Goal: Task Accomplishment & Management: Manage account settings

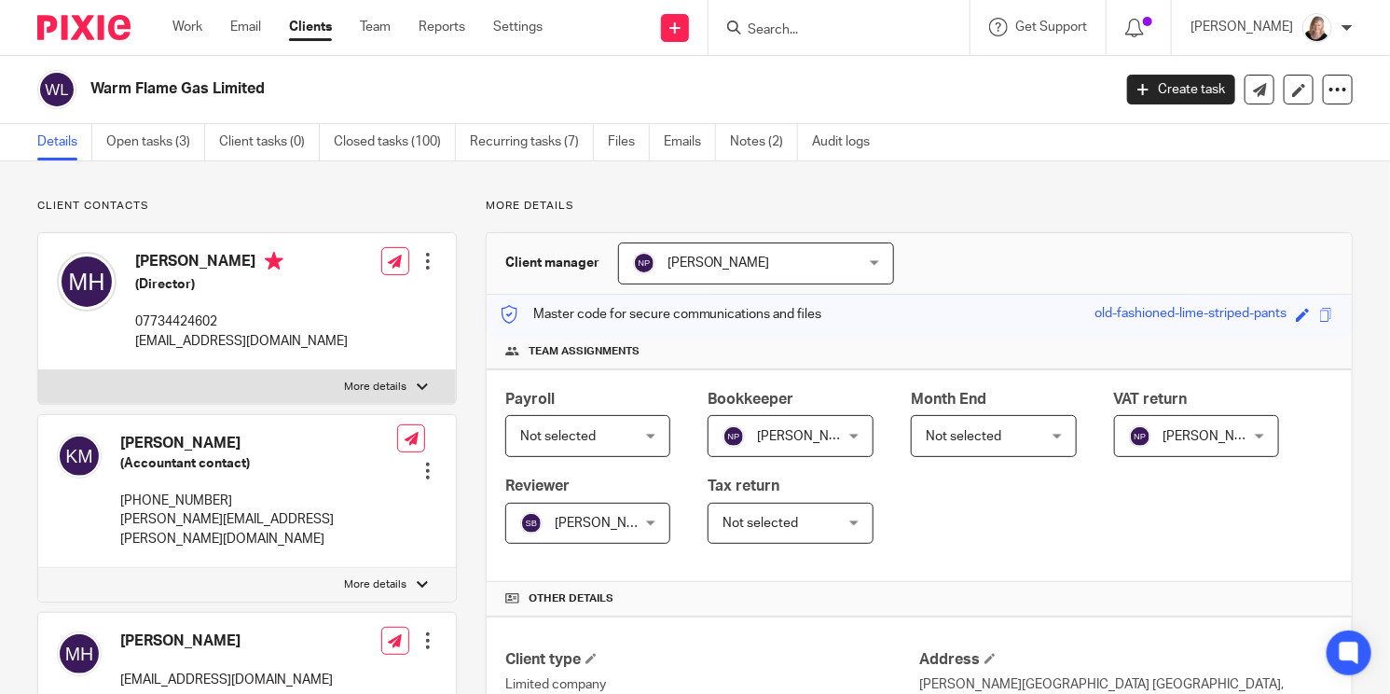
click at [838, 31] on input "Search" at bounding box center [830, 30] width 168 height 17
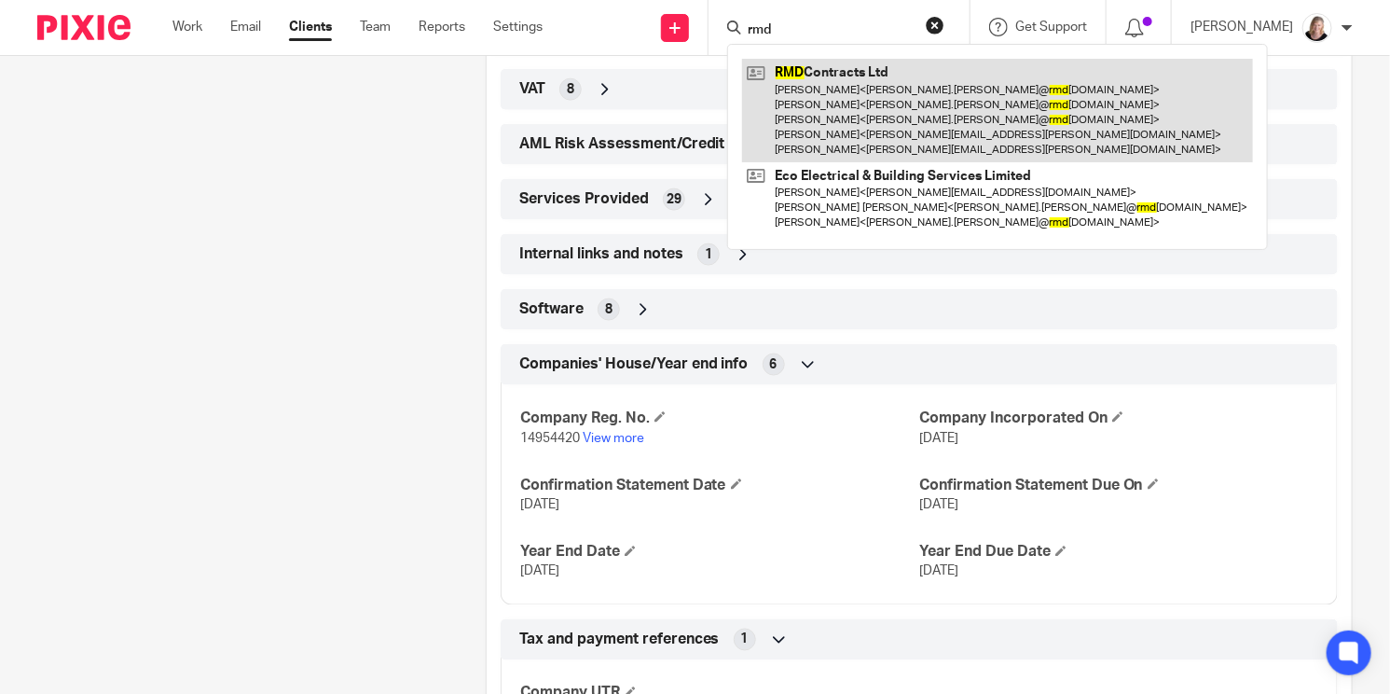
type input "rmd"
click at [862, 84] on link at bounding box center [997, 110] width 511 height 103
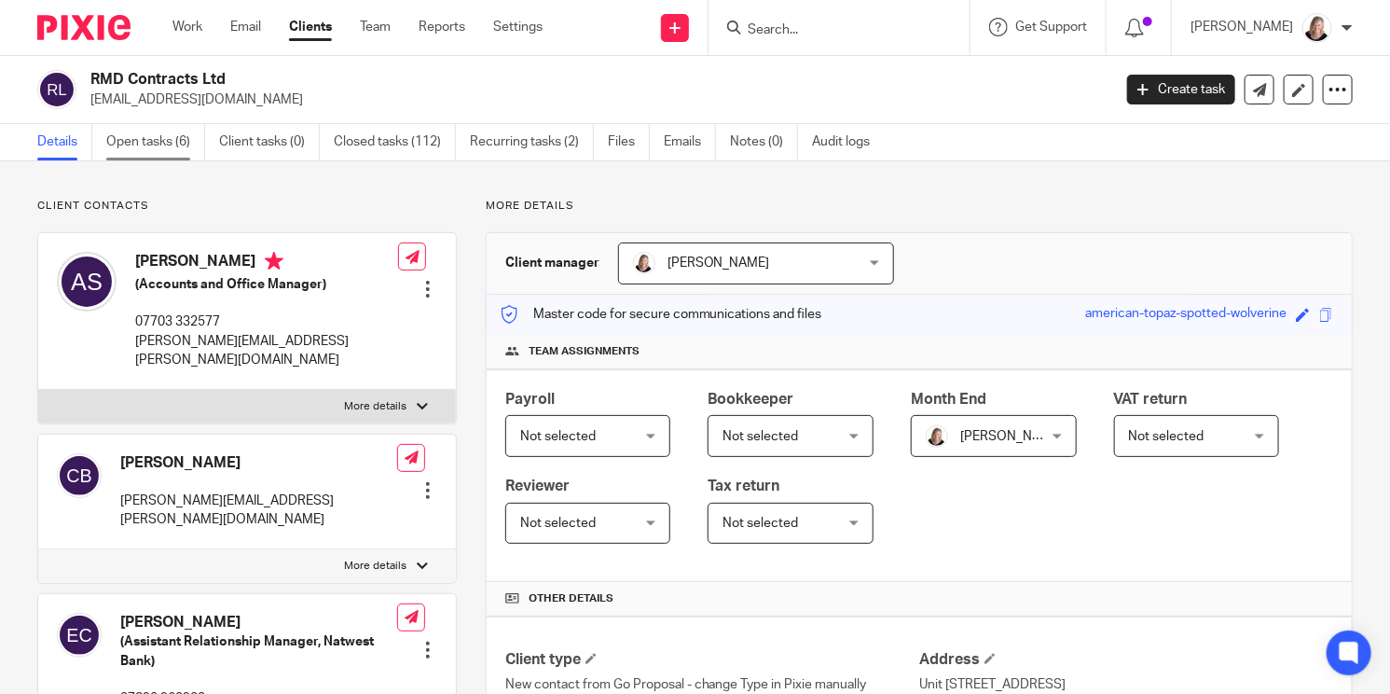
click at [159, 145] on link "Open tasks (6)" at bounding box center [155, 142] width 99 height 36
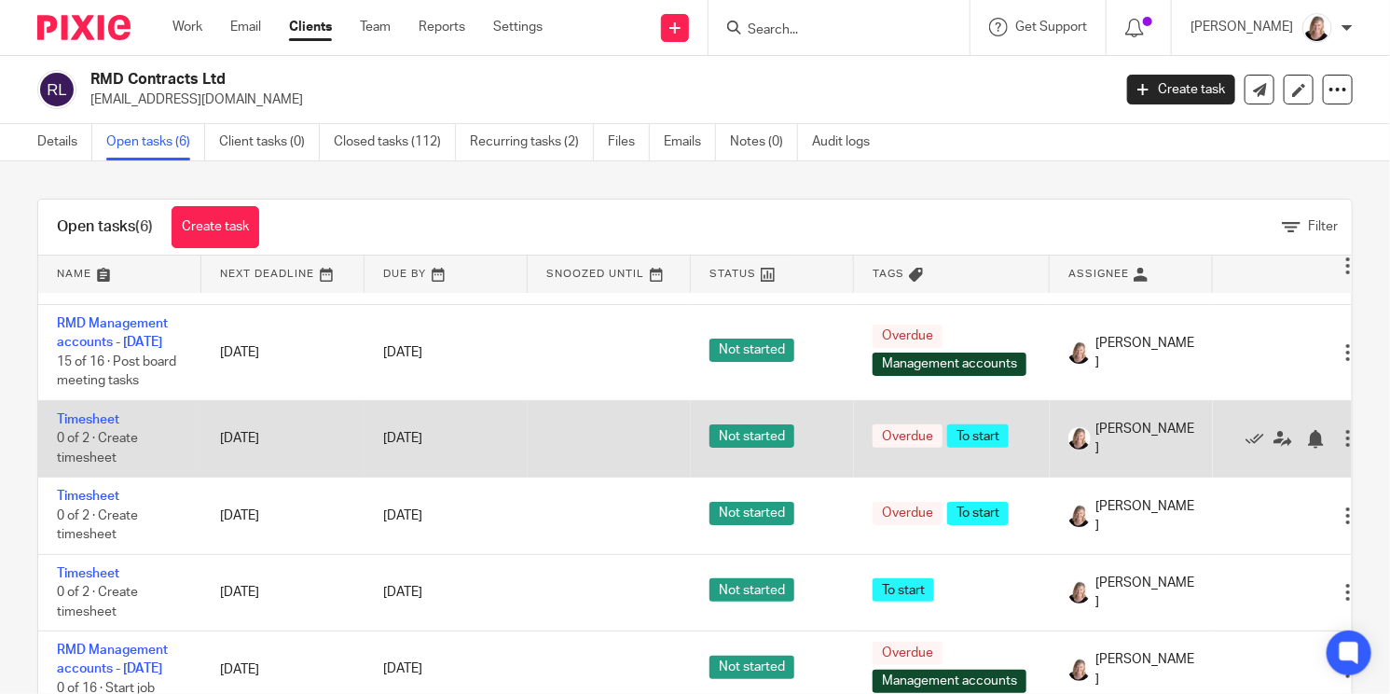
scroll to position [119, 0]
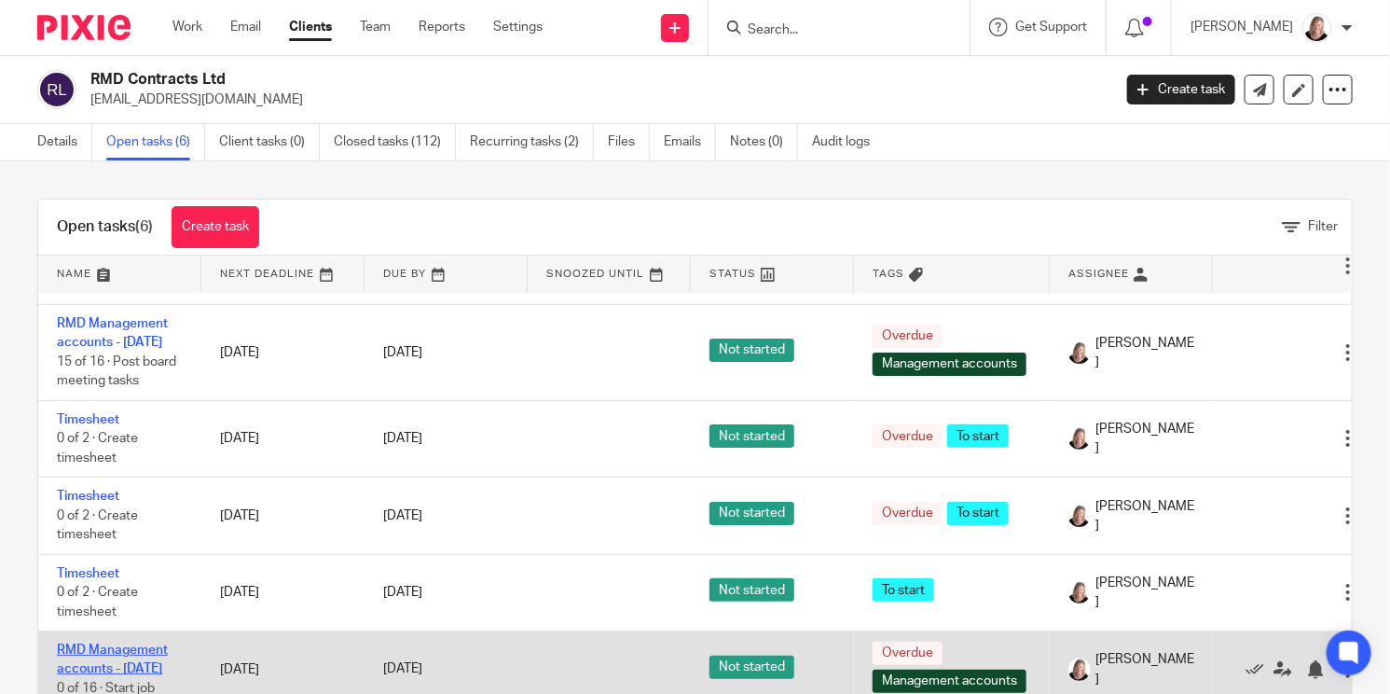
click at [132, 643] on link "RMD Management accounts - [DATE]" at bounding box center [112, 659] width 111 height 32
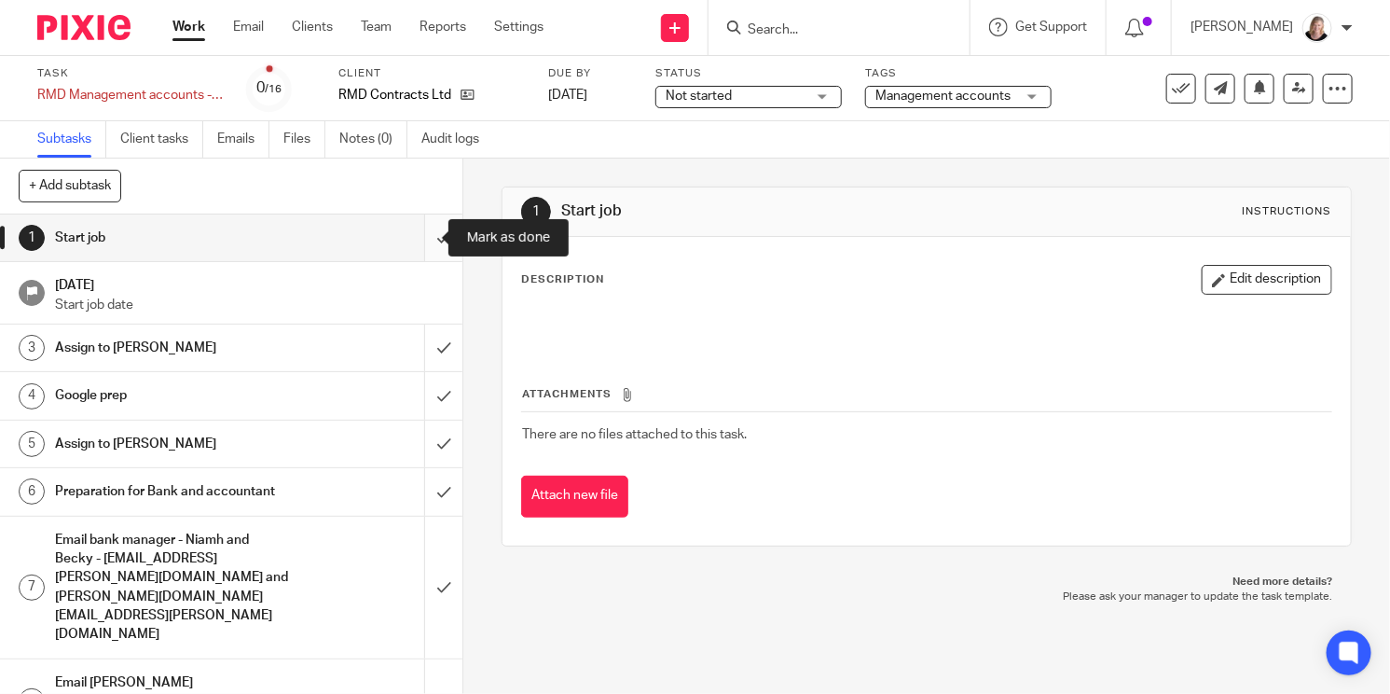
click at [419, 233] on input "submit" at bounding box center [231, 237] width 462 height 47
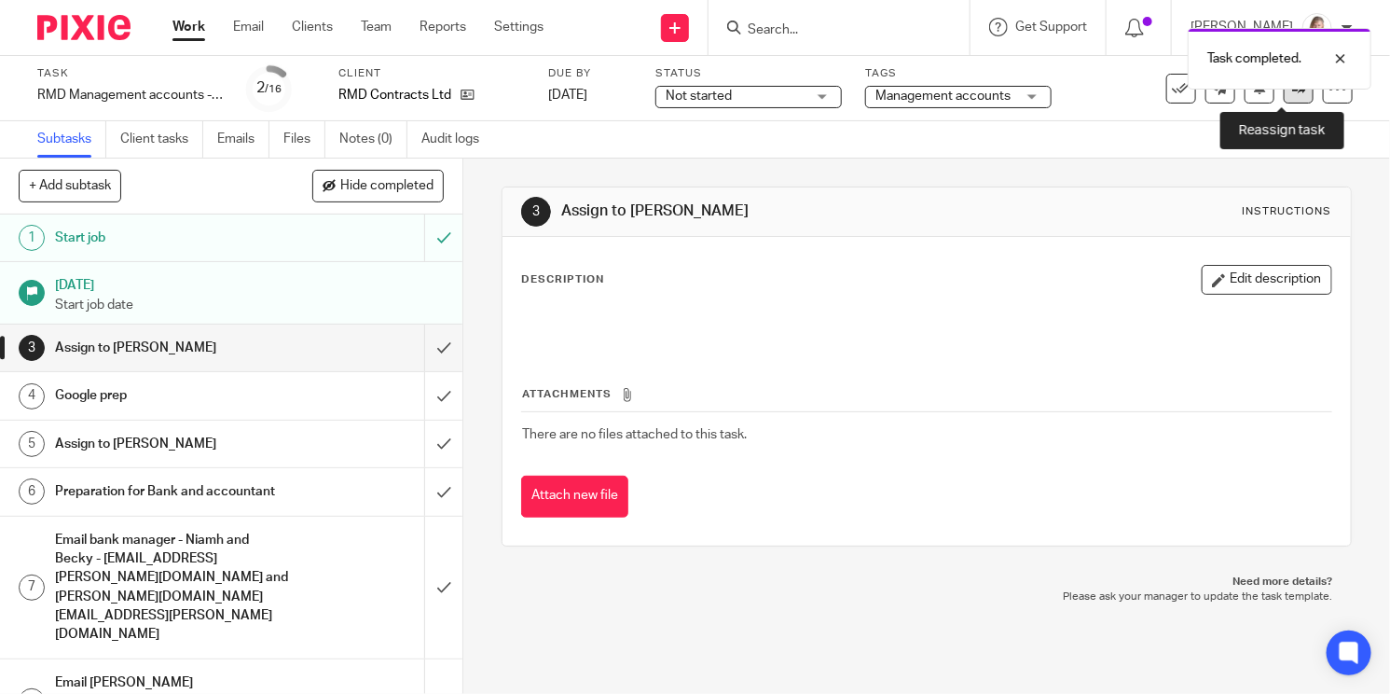
click at [1292, 93] on icon at bounding box center [1299, 88] width 14 height 14
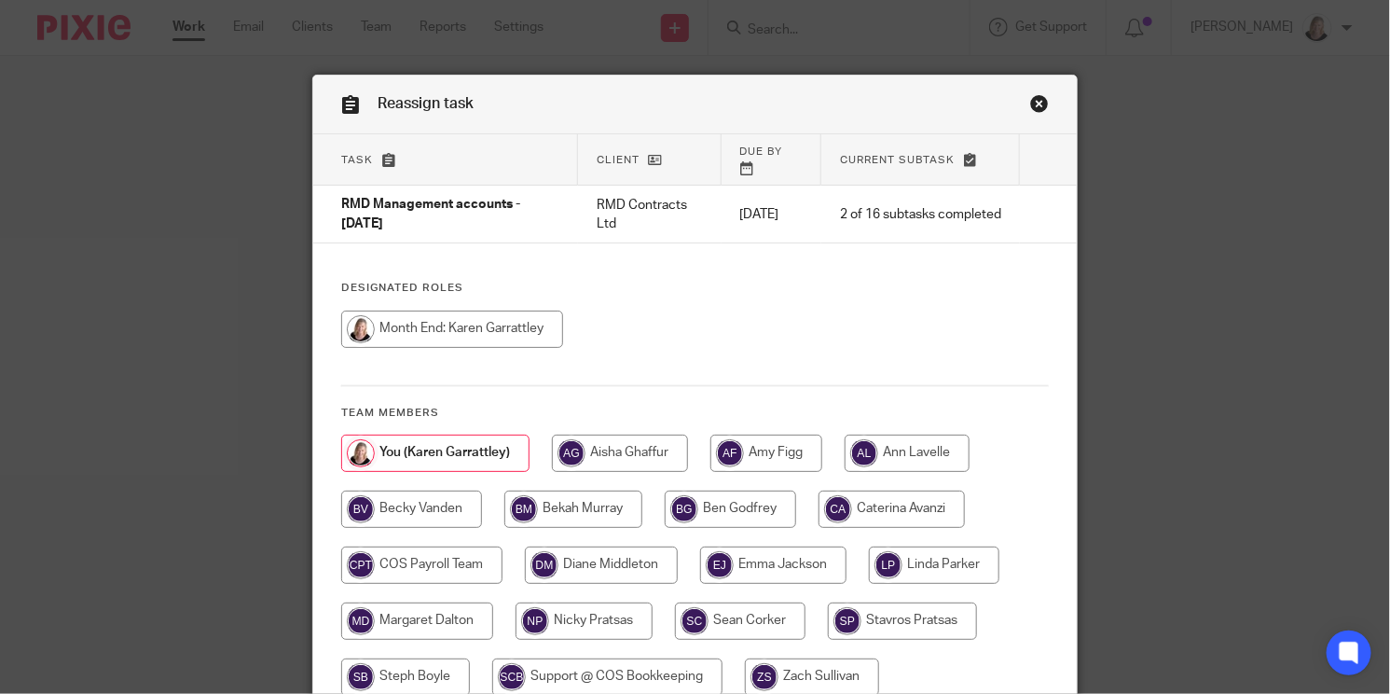
click at [772, 548] on input "radio" at bounding box center [773, 564] width 146 height 37
radio input "true"
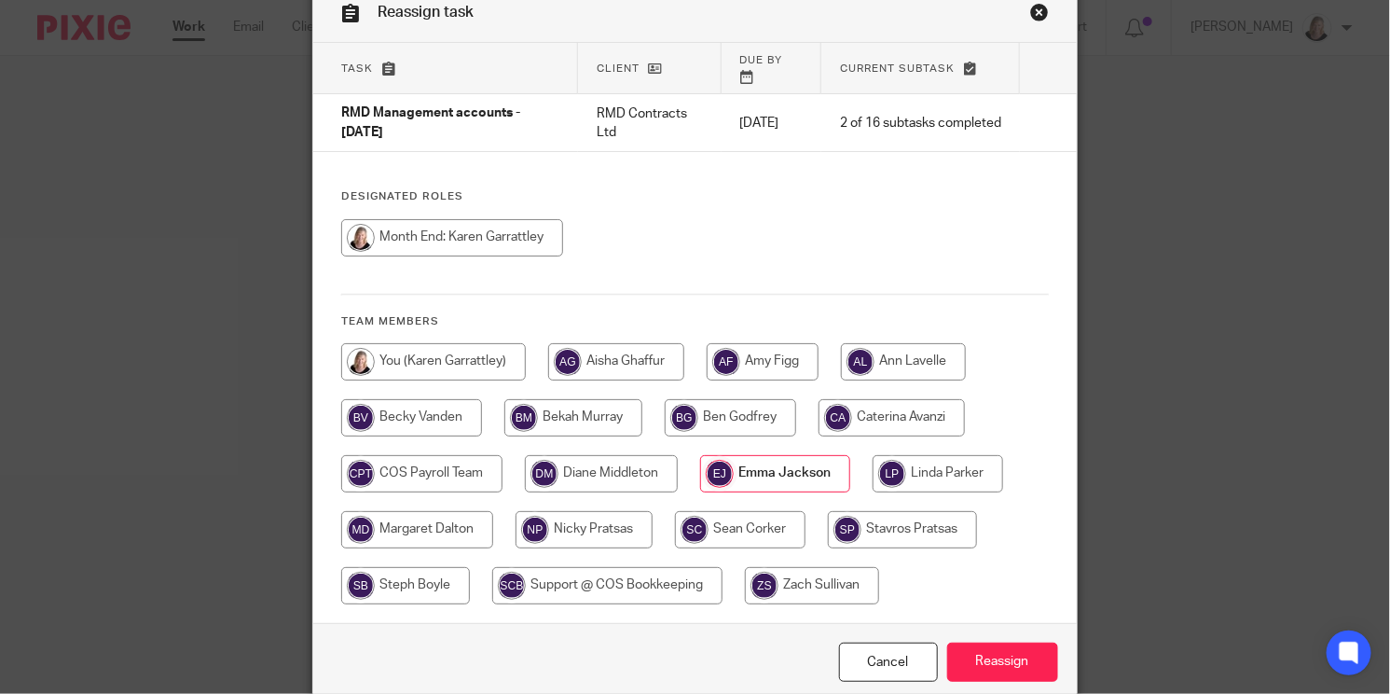
scroll to position [159, 0]
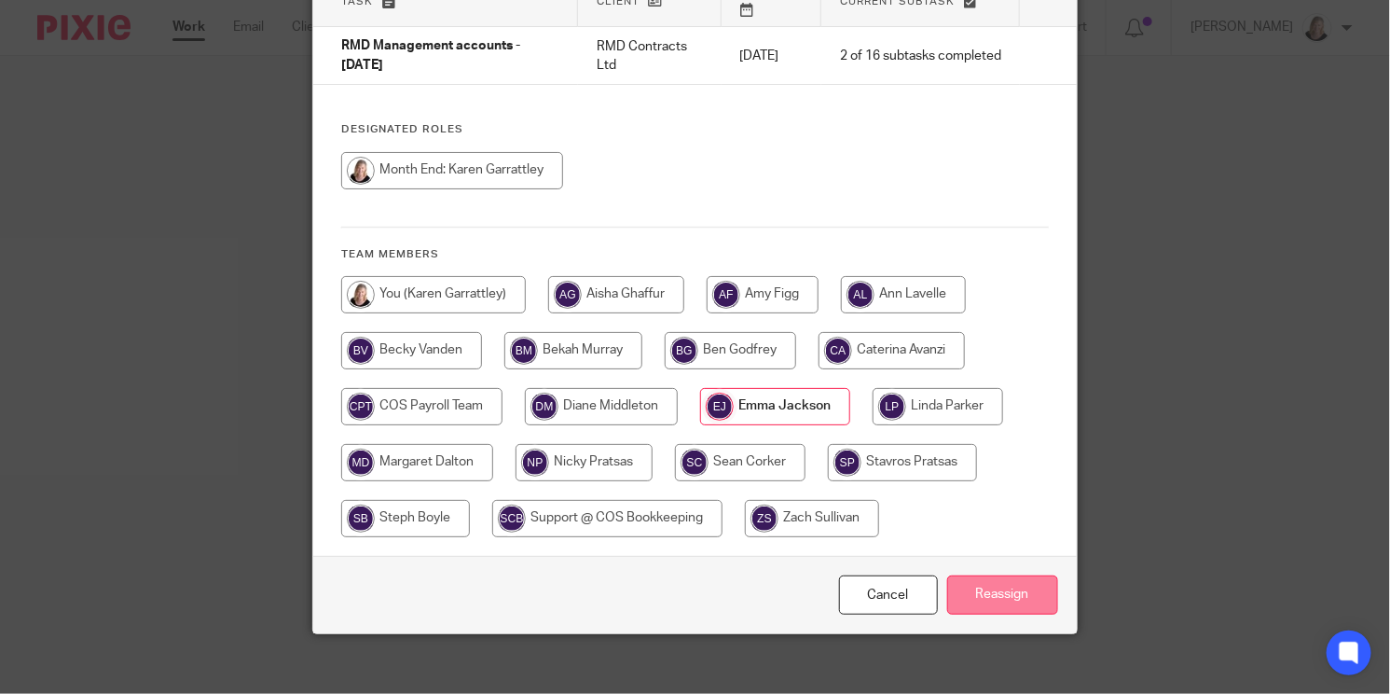
click at [1016, 592] on input "Reassign" at bounding box center [1002, 595] width 111 height 40
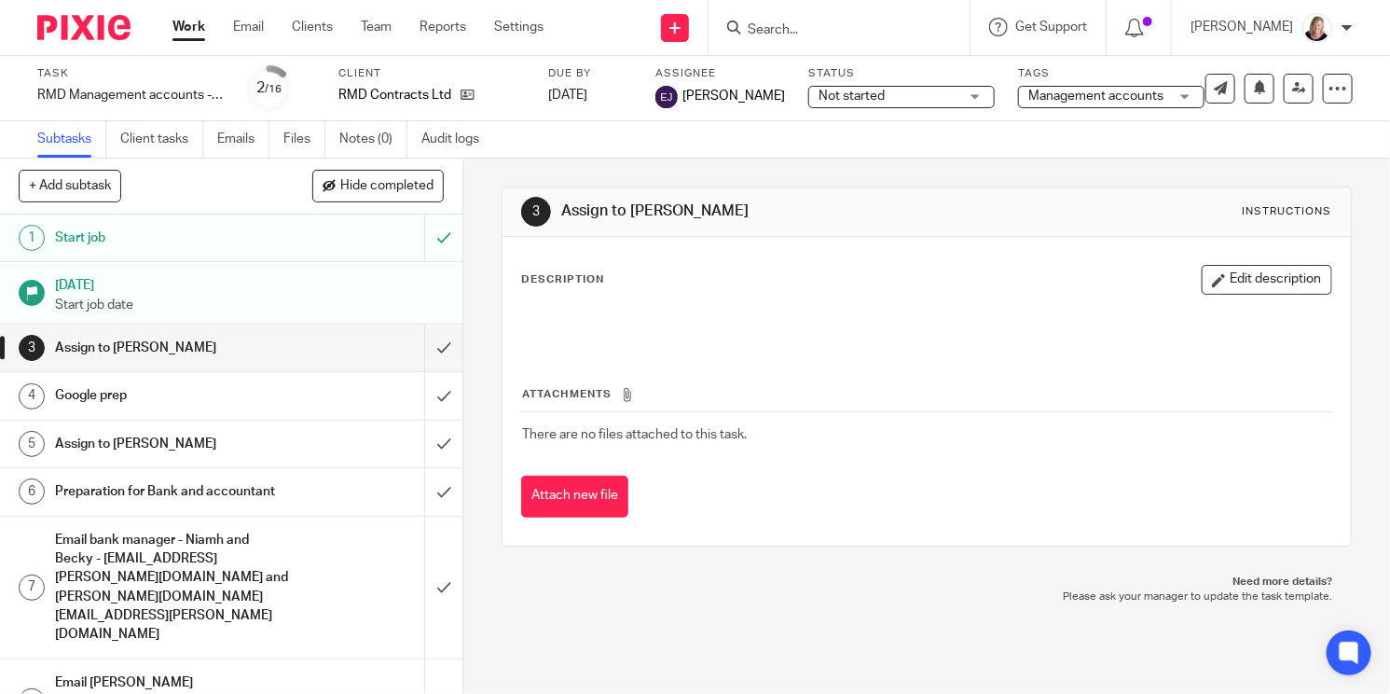
click at [200, 30] on link "Work" at bounding box center [188, 27] width 33 height 19
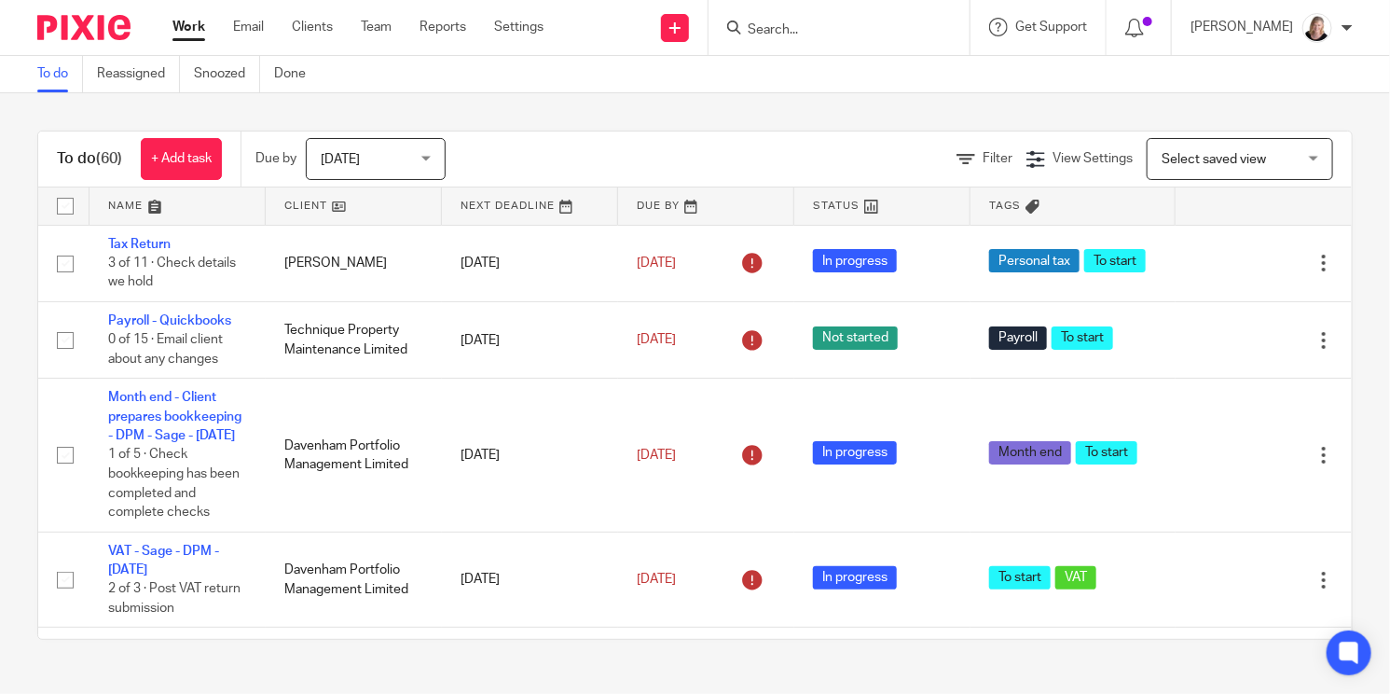
click at [300, 205] on link at bounding box center [354, 205] width 176 height 37
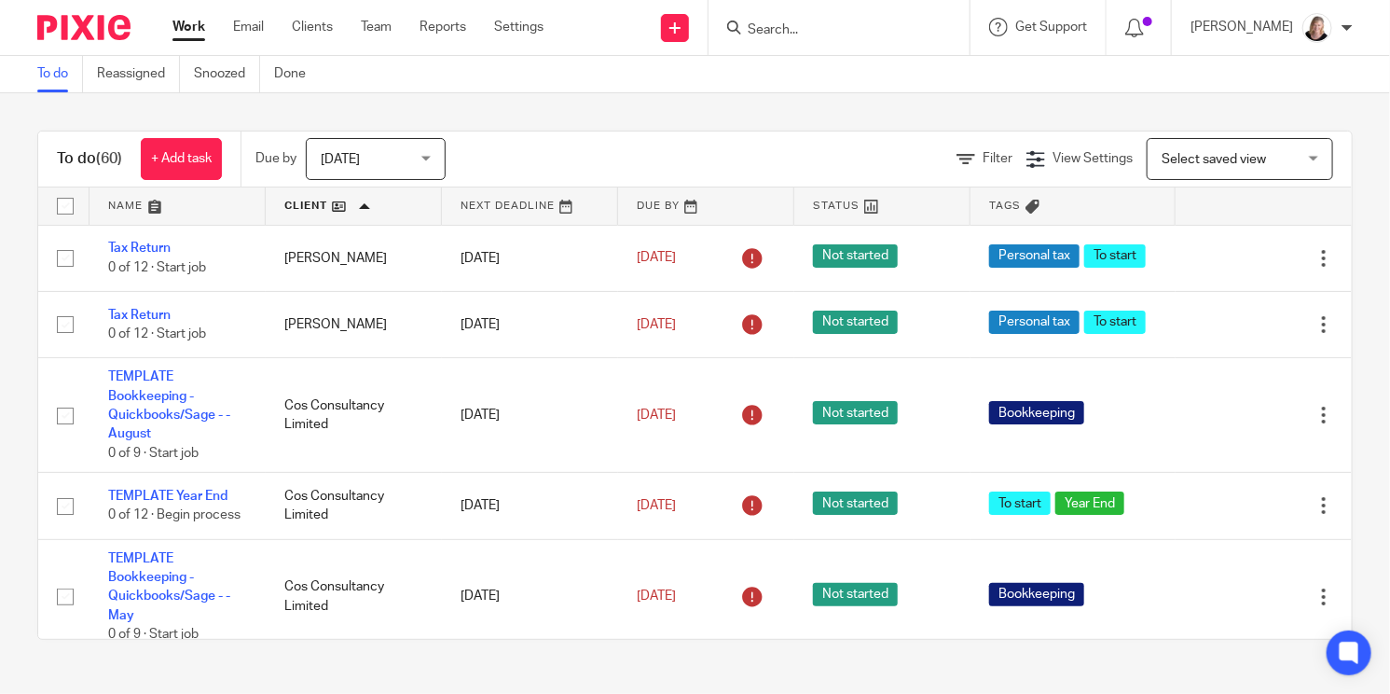
click at [807, 35] on input "Search" at bounding box center [830, 30] width 168 height 17
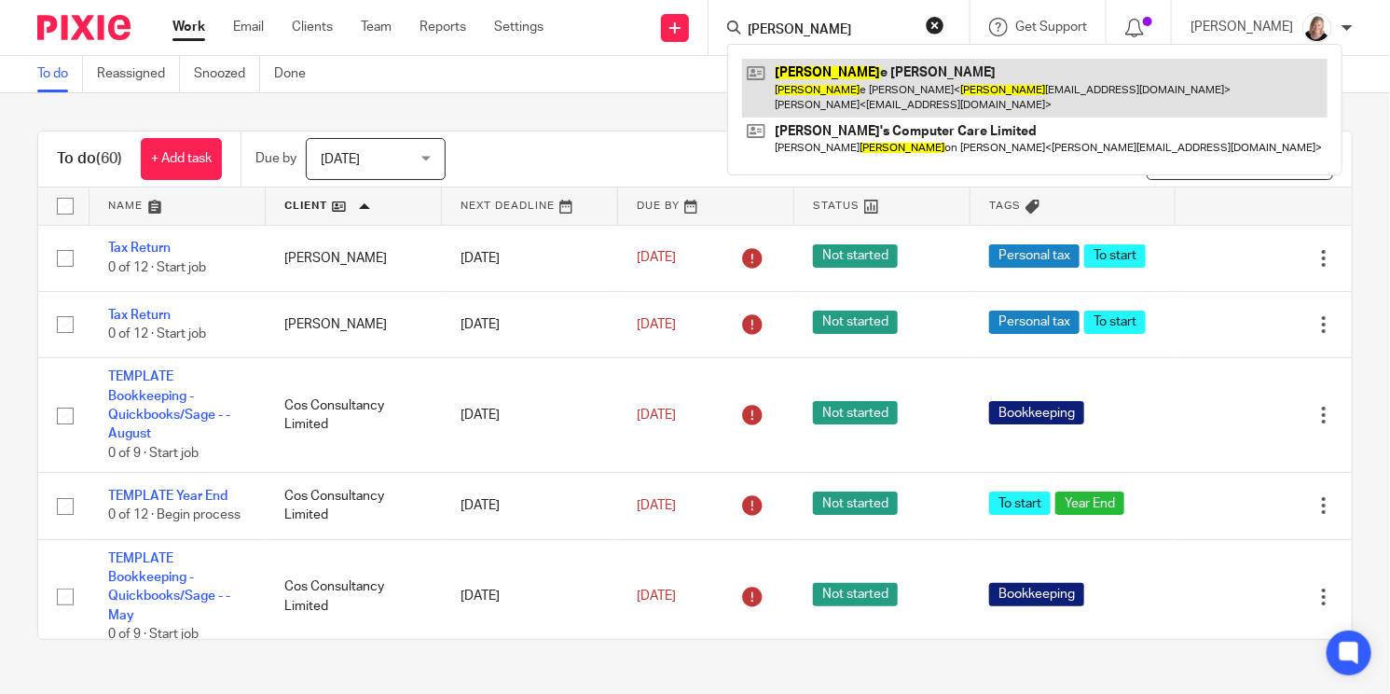
type input "lynn"
click at [821, 79] on link at bounding box center [1035, 88] width 586 height 58
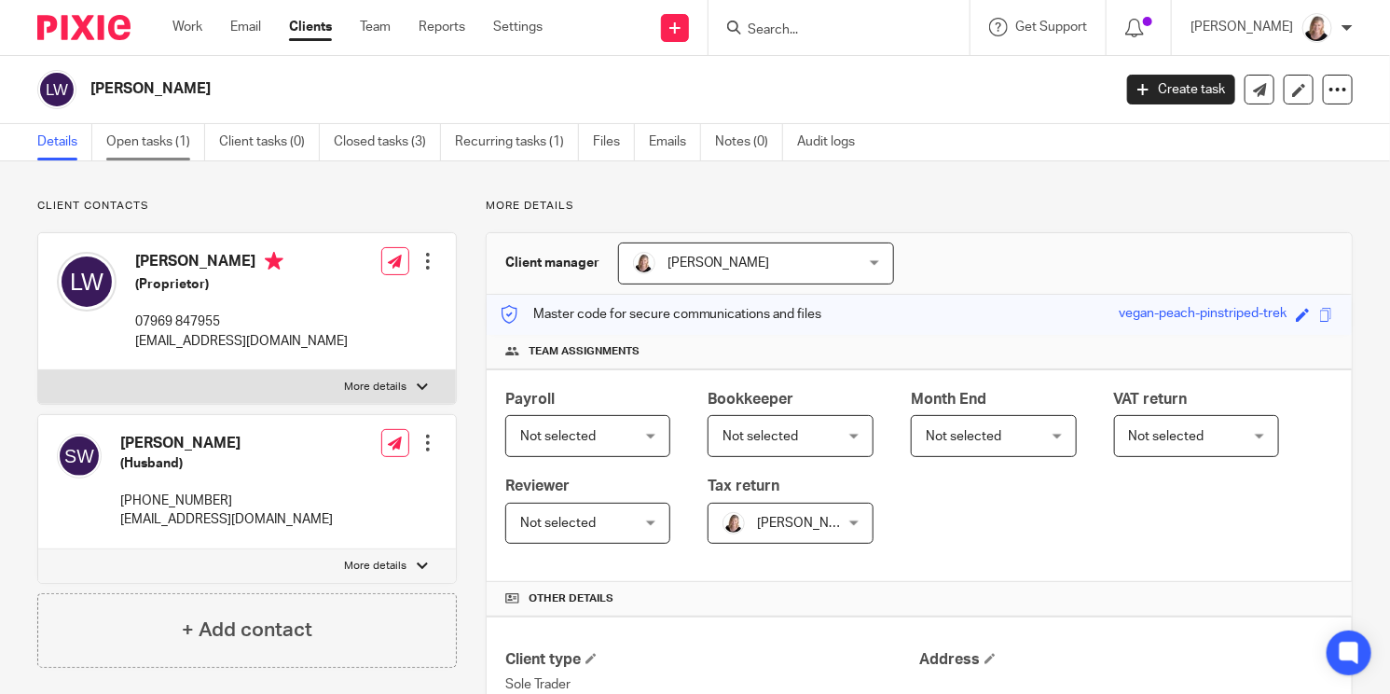
click at [168, 146] on link "Open tasks (1)" at bounding box center [155, 142] width 99 height 36
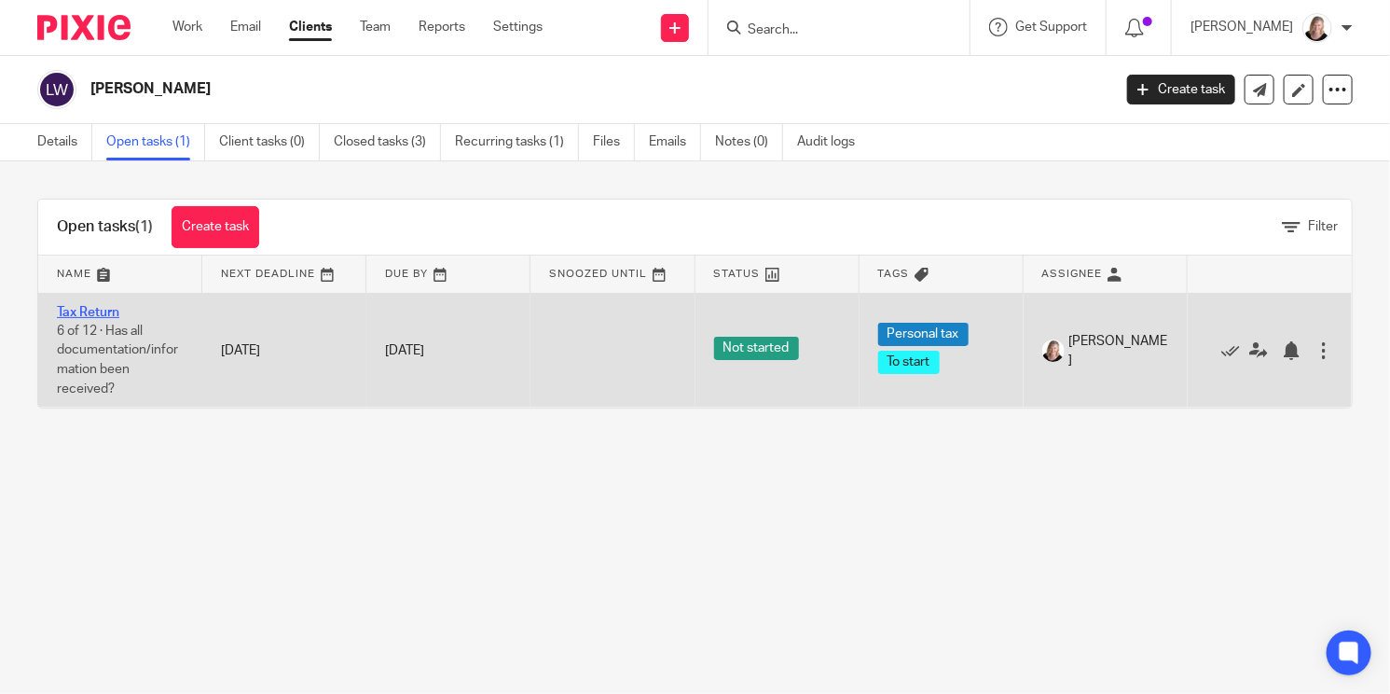
click at [96, 309] on link "Tax Return" at bounding box center [88, 312] width 62 height 13
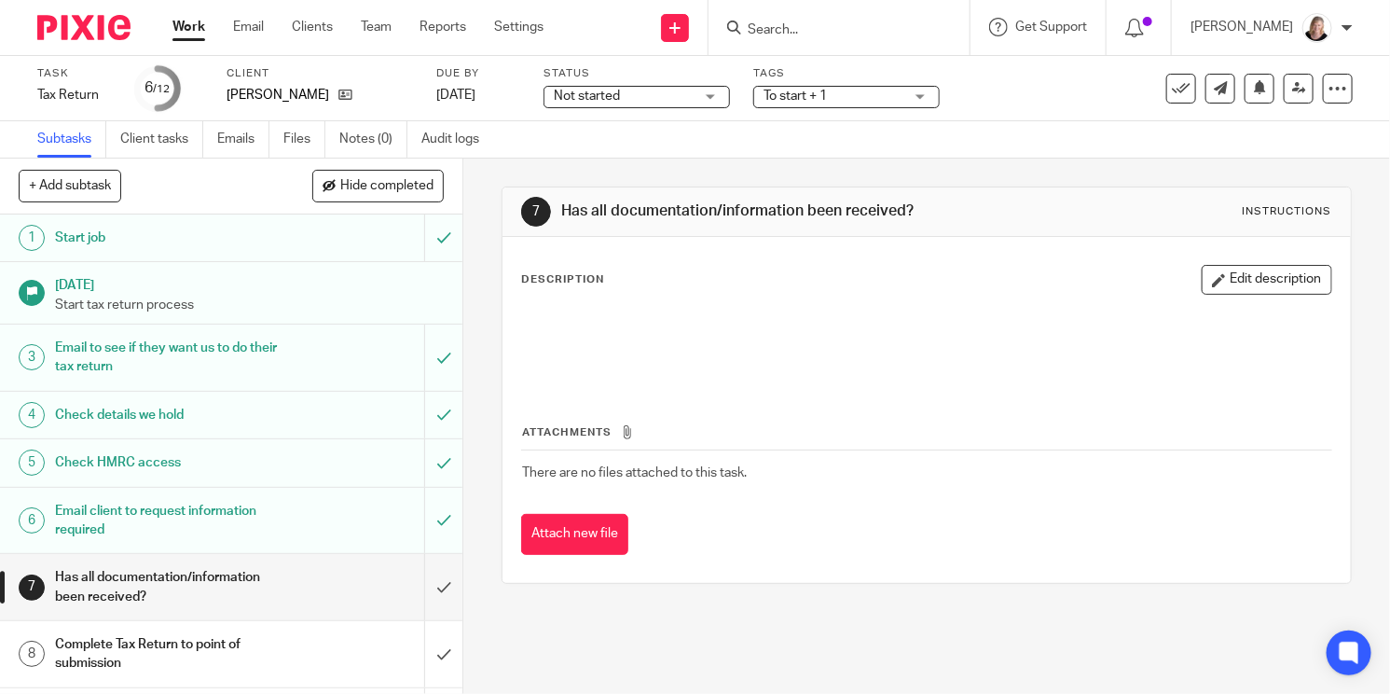
scroll to position [117, 0]
